Goal: Task Accomplishment & Management: Manage account settings

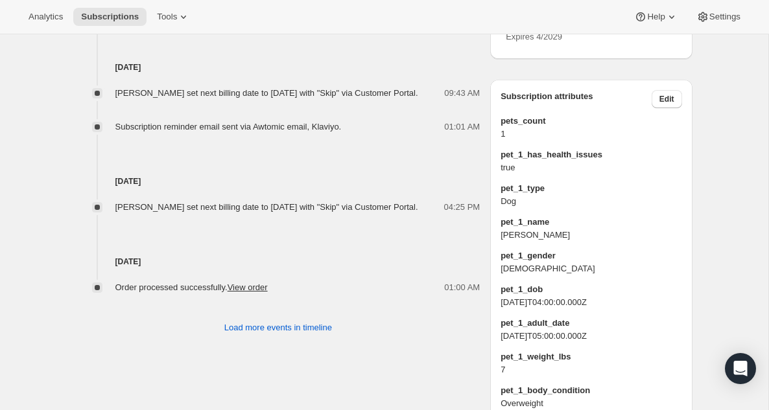
scroll to position [762, 0]
drag, startPoint x: 526, startPoint y: 298, endPoint x: 501, endPoint y: 298, distance: 24.6
click at [501, 240] on span "[PERSON_NAME]" at bounding box center [590, 234] width 181 height 13
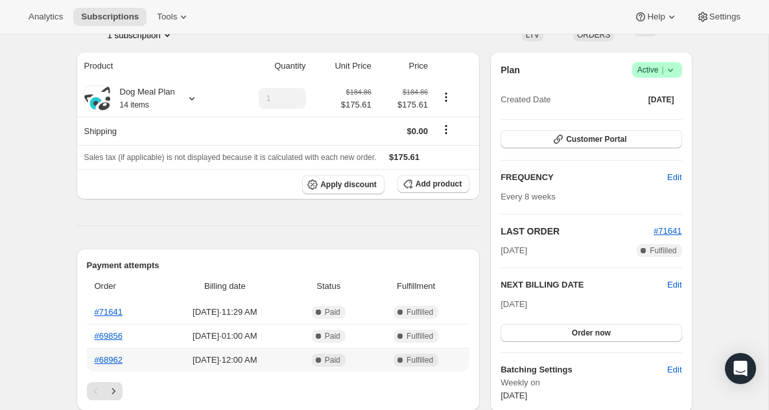
scroll to position [115, 0]
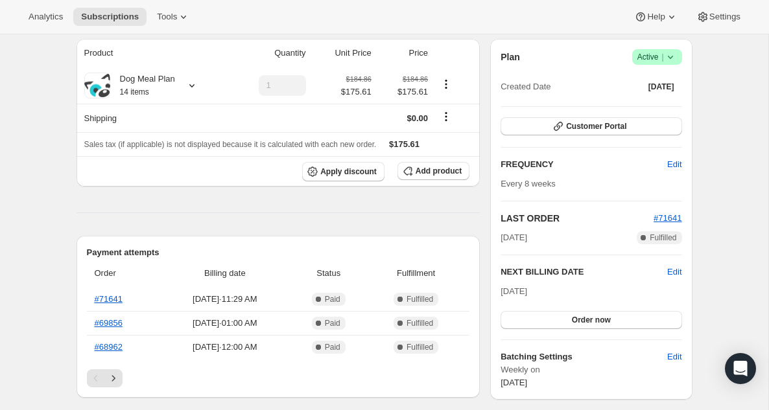
drag, startPoint x: 552, startPoint y: 291, endPoint x: 498, endPoint y: 289, distance: 53.8
click at [498, 289] on div "Plan Success Active | Created Date [DATE] Customer Portal FREQUENCY Edit Every …" at bounding box center [591, 219] width 202 height 361
click at [672, 274] on span "Edit" at bounding box center [674, 272] width 14 height 13
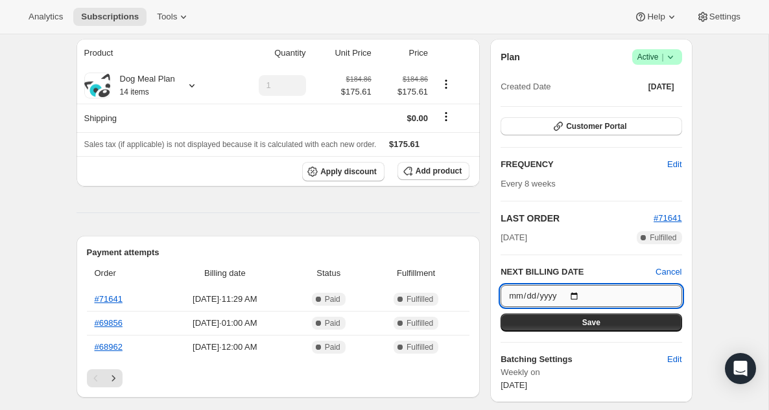
click at [627, 299] on input "[DATE]" at bounding box center [590, 296] width 181 height 22
type input "[DATE]"
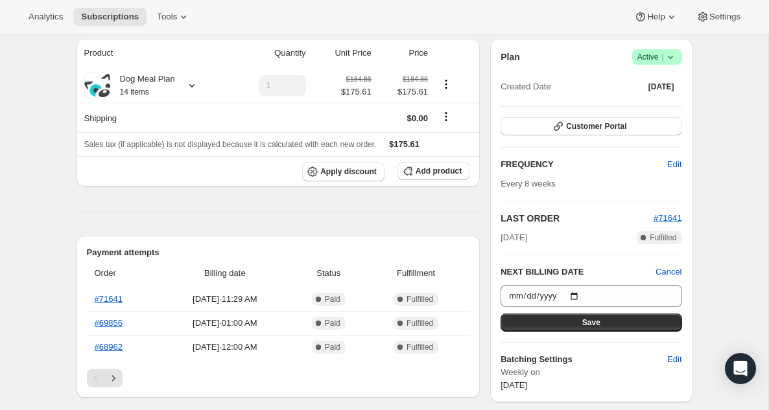
click at [646, 365] on h6 "Batching Settings" at bounding box center [583, 359] width 167 height 13
click at [616, 328] on button "Save" at bounding box center [590, 323] width 181 height 18
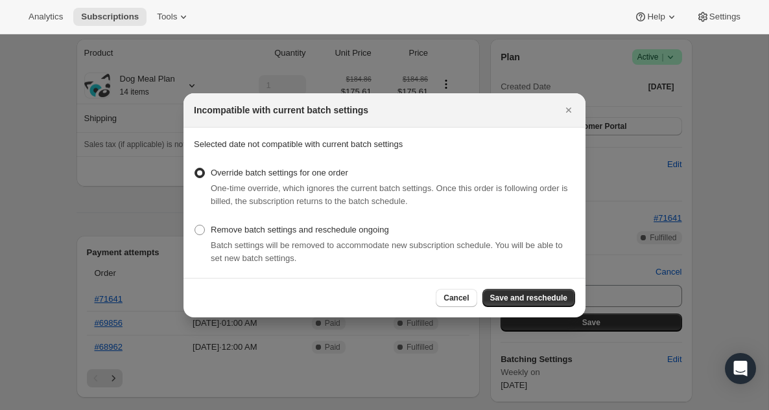
click at [524, 240] on span "Batch settings will be removed to accommodate new subscription schedule. You wi…" at bounding box center [387, 251] width 352 height 23
click at [203, 231] on span ":rbr:" at bounding box center [199, 230] width 10 height 10
click at [195, 226] on input "Remove batch settings and reschedule ongoing" at bounding box center [194, 225] width 1 height 1
radio input "true"
click at [535, 301] on span "Save and reschedule" at bounding box center [528, 298] width 77 height 10
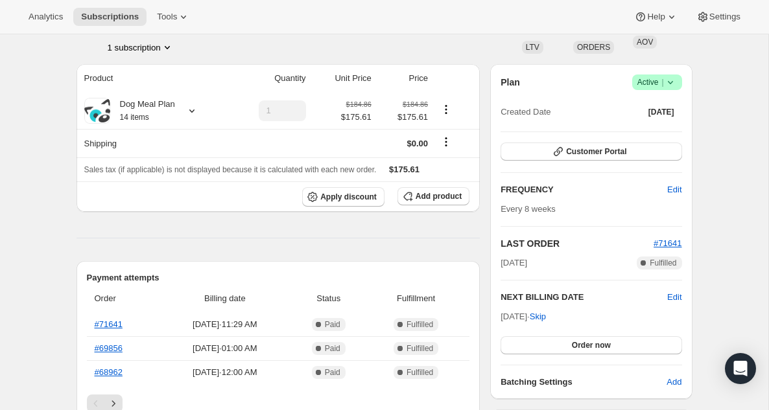
scroll to position [148, 0]
drag, startPoint x: 526, startPoint y: 209, endPoint x: 569, endPoint y: 211, distance: 43.4
click at [569, 211] on div "Every 8 weeks" at bounding box center [590, 210] width 181 height 13
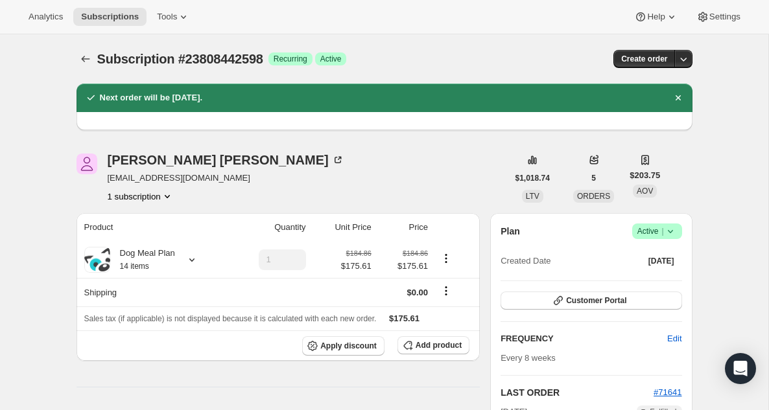
scroll to position [0, 0]
click at [161, 200] on icon "Product actions" at bounding box center [167, 196] width 13 height 13
click at [682, 95] on icon "Dismiss notification" at bounding box center [678, 97] width 13 height 13
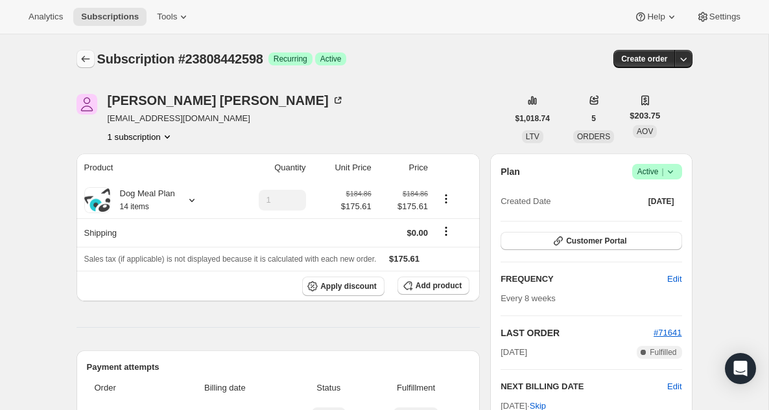
click at [86, 60] on icon "Subscriptions" at bounding box center [85, 59] width 13 height 13
